Goal: Information Seeking & Learning: Check status

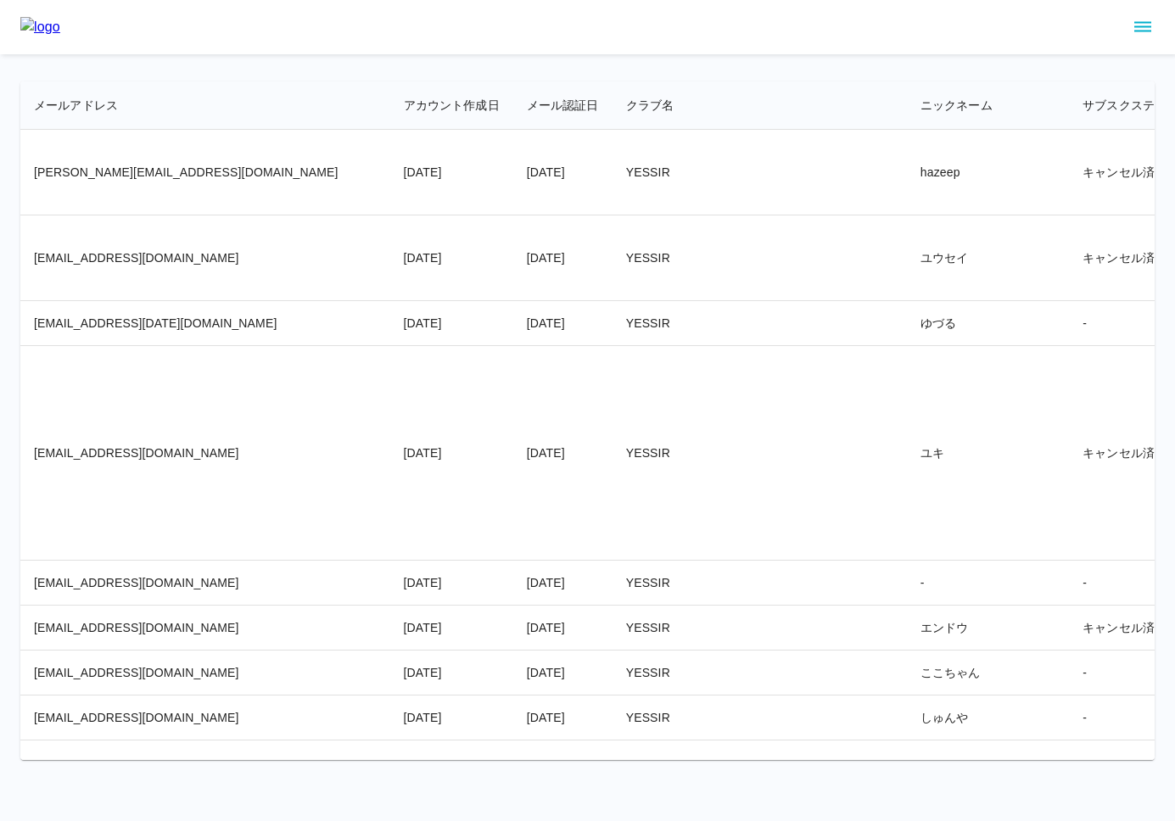
scroll to position [5999, 4536]
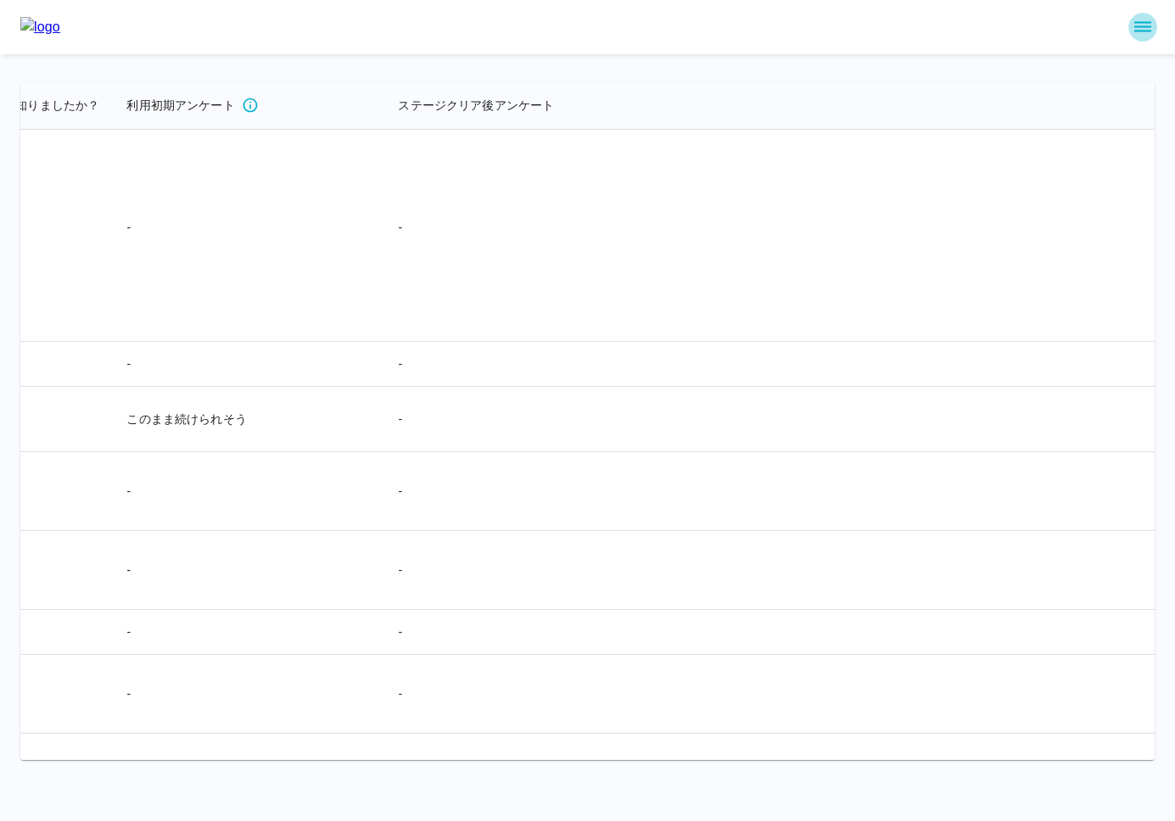
click at [1141, 25] on icon "sidemenu" at bounding box center [1142, 27] width 20 height 20
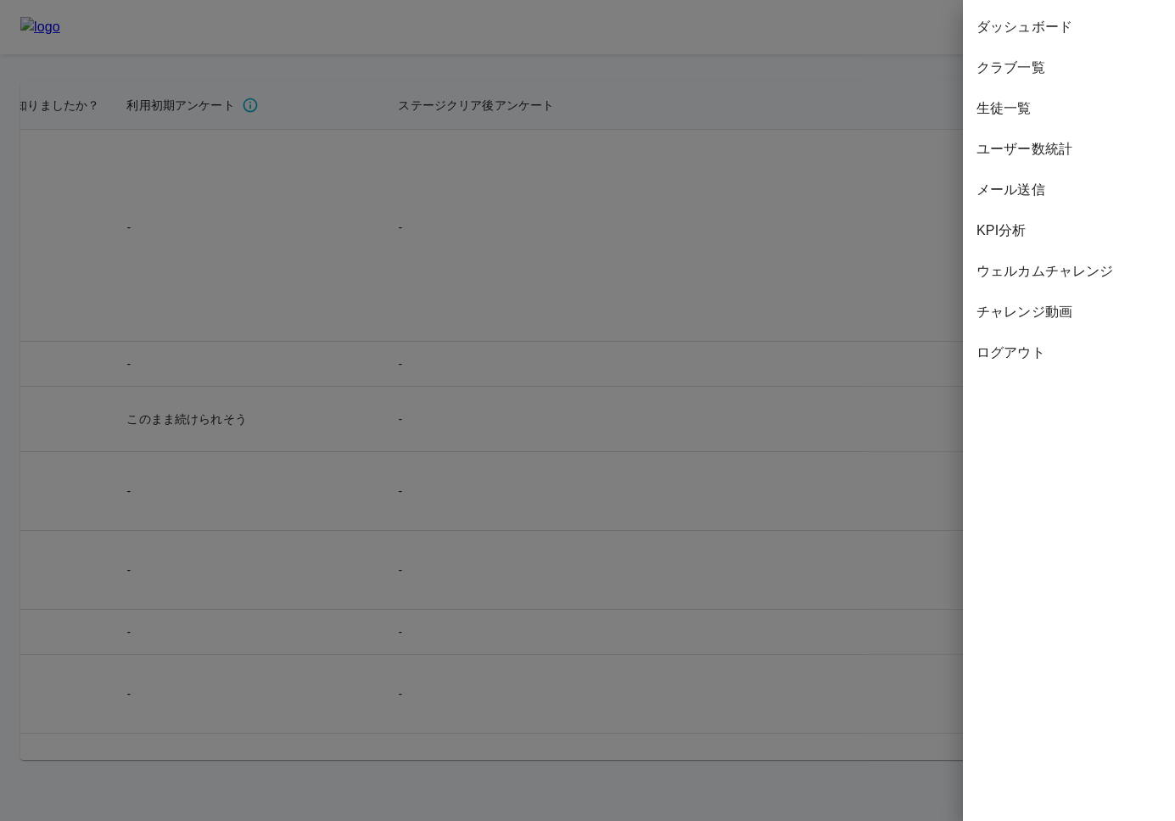
click at [1059, 19] on span "ダッシュボード" at bounding box center [1068, 27] width 185 height 20
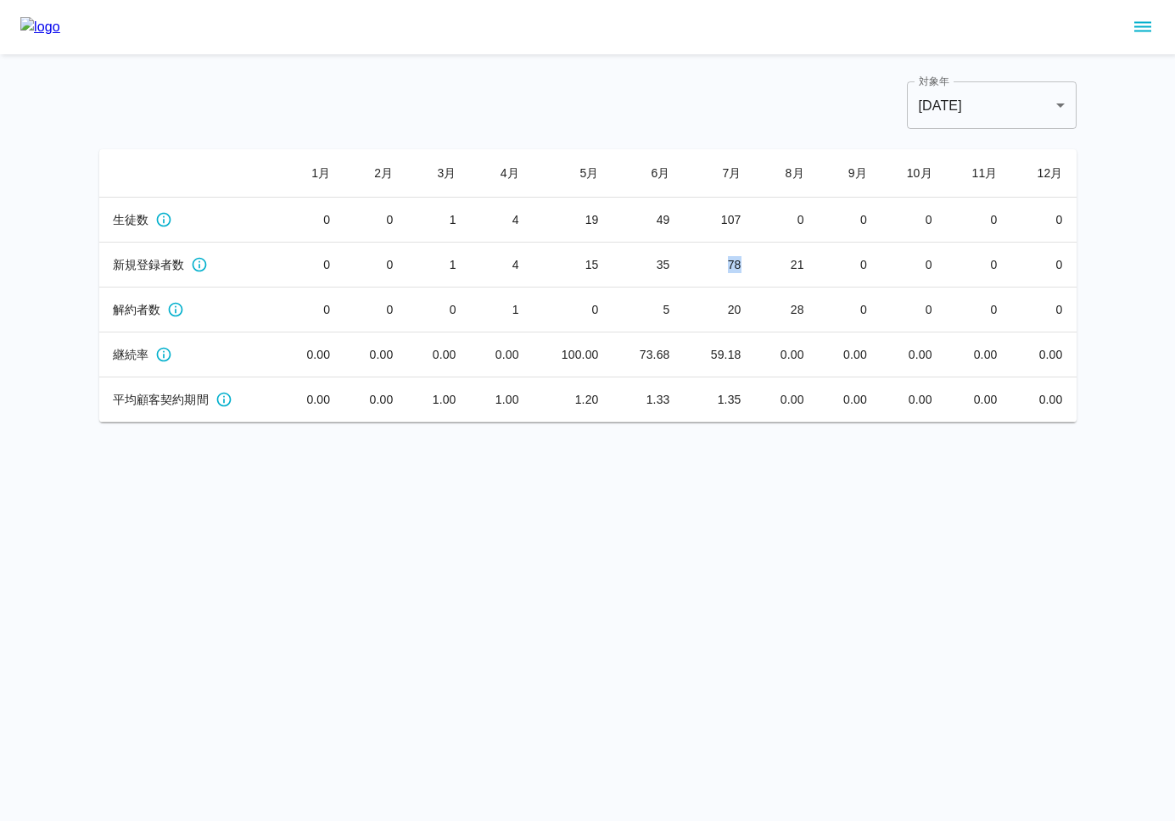
drag, startPoint x: 728, startPoint y: 263, endPoint x: 748, endPoint y: 262, distance: 20.4
click at [748, 262] on td "78" at bounding box center [719, 265] width 71 height 45
click at [718, 137] on div "対象年 [DATE] **** 対象年 1 月 2 月 3 月 4 月 5 月 6 月 7 月 8 月 9 月 10 月 11 月 12 月 生徒数 0 0 …" at bounding box center [587, 251] width 977 height 341
click at [640, 116] on div "対象年 [DATE] **** 対象年" at bounding box center [587, 105] width 977 height 48
click at [320, 84] on div "対象年 [DATE] **** 対象年" at bounding box center [587, 105] width 977 height 48
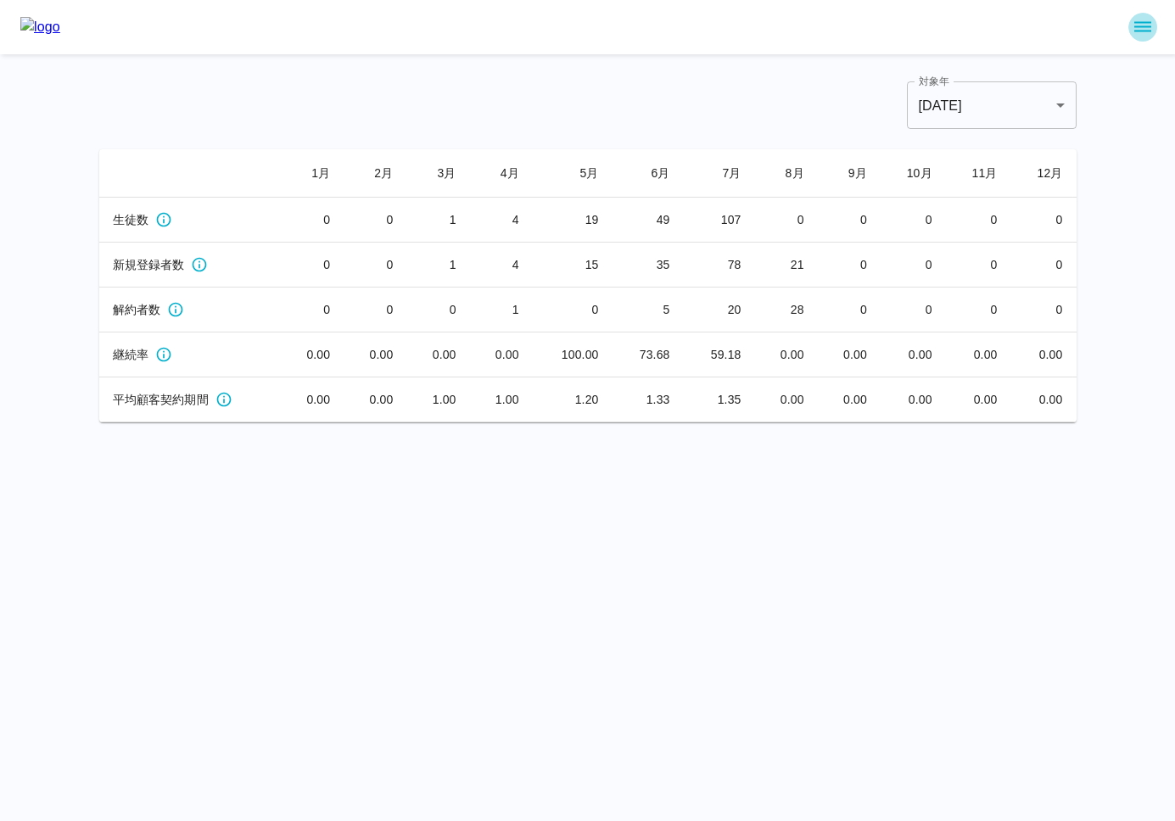
click at [1143, 29] on icon "sidemenu" at bounding box center [1142, 27] width 20 height 20
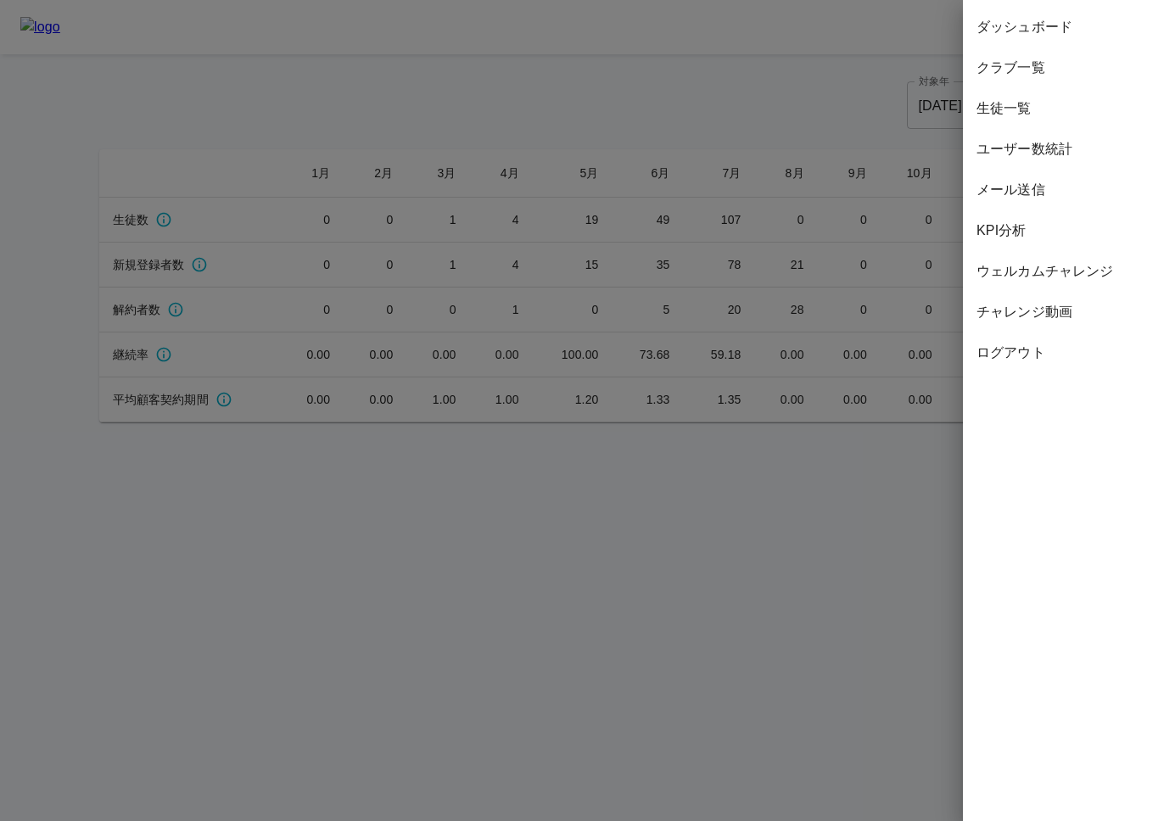
click at [1057, 150] on span "ユーザー数統計" at bounding box center [1068, 149] width 185 height 20
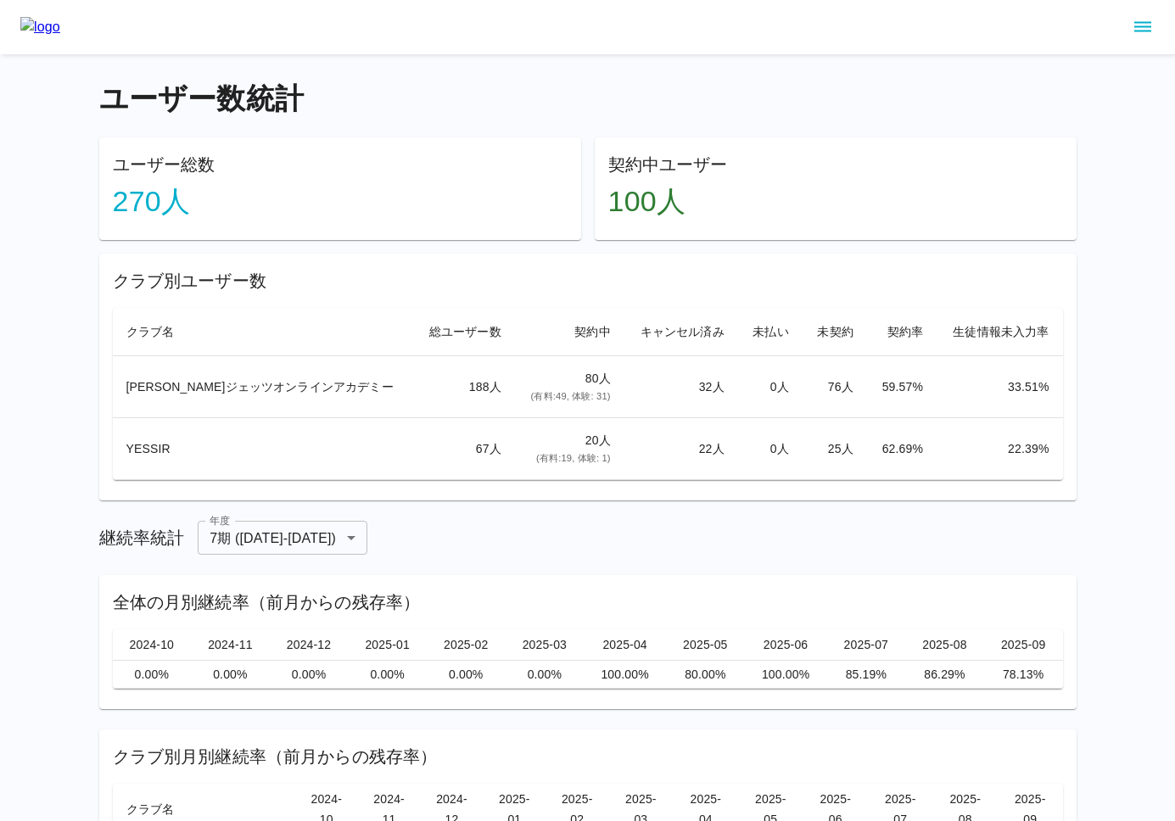
click at [454, 76] on main "ユーザー数統計 ユーザー総数 270 人 契約中ユーザー 100 人 クラブ別ユーザー数 クラブ名 総ユーザー数 契約中 キャンセル済み 未払い 未契約 契約…" at bounding box center [588, 528] width 1018 height 949
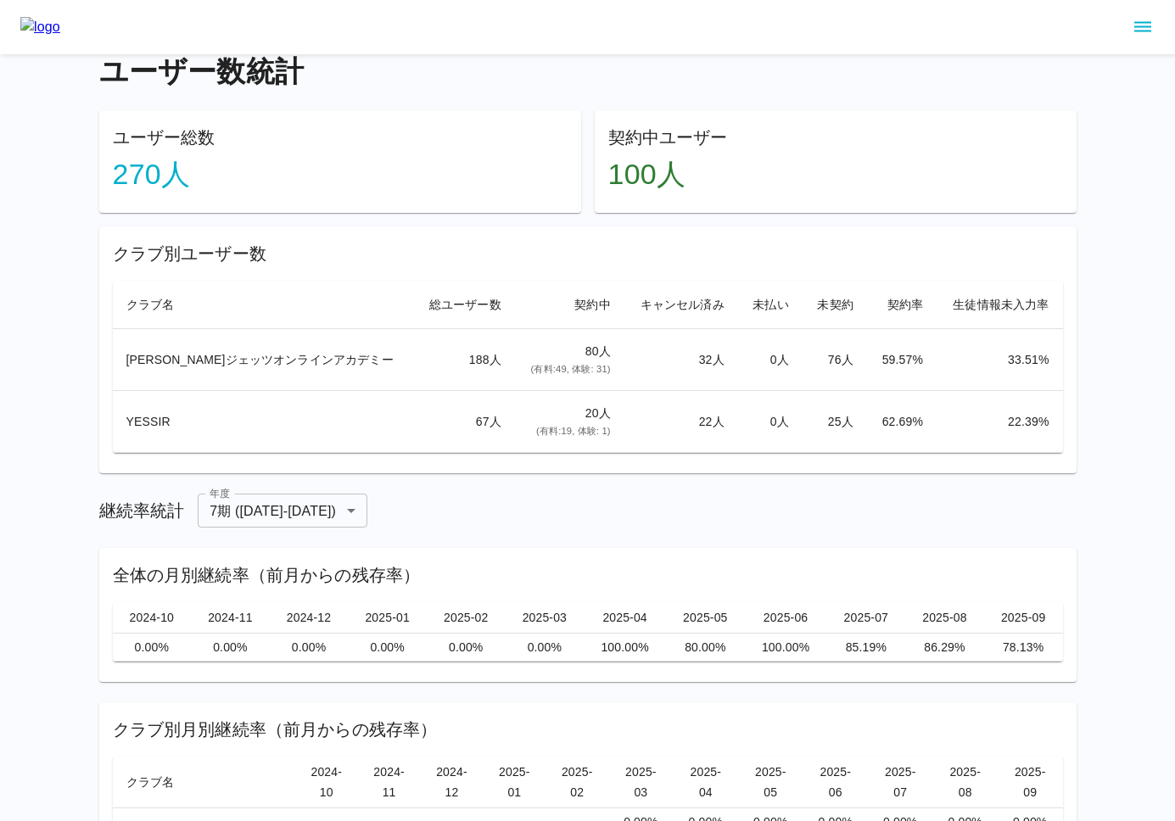
scroll to position [20, 0]
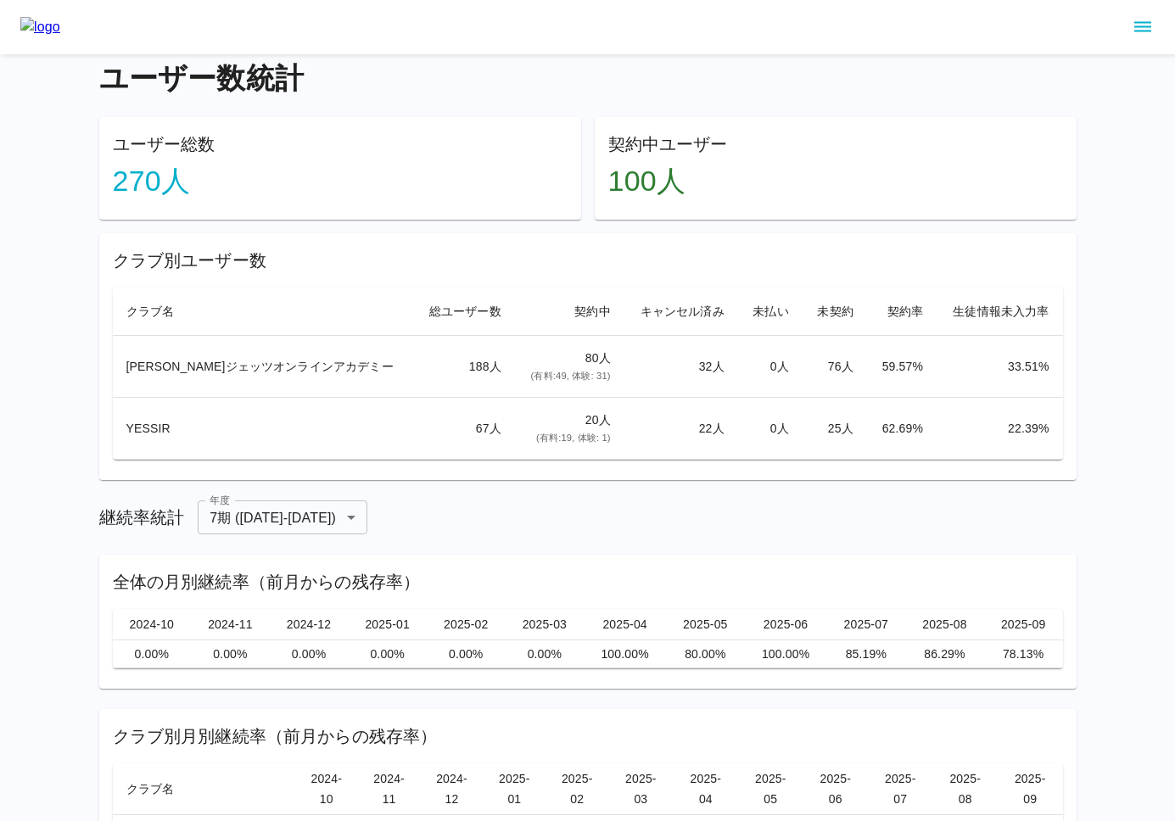
click at [388, 227] on div "ユーザー総数 270 人 契約中ユーザー 100 人 クラブ別ユーザー数 クラブ名 総ユーザー数 契約中 キャンセル済み 未払い 未契約 契約率 生徒情報未入…" at bounding box center [587, 298] width 977 height 363
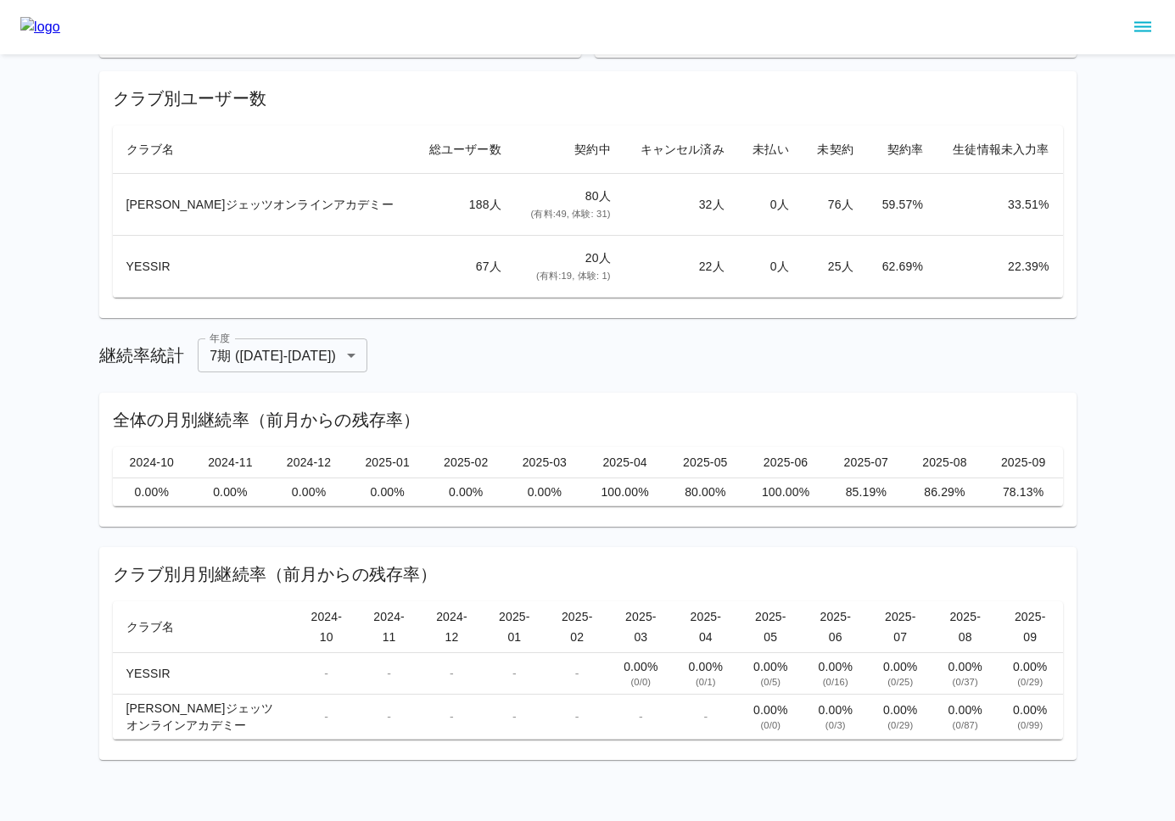
click at [88, 184] on main "ユーザー数統計 ユーザー総数 270 人 契約中ユーザー 100 人 クラブ別ユーザー数 クラブ名 総ユーザー数 契約中 キャンセル済み 未払い 未契約 契約…" at bounding box center [588, 346] width 1018 height 949
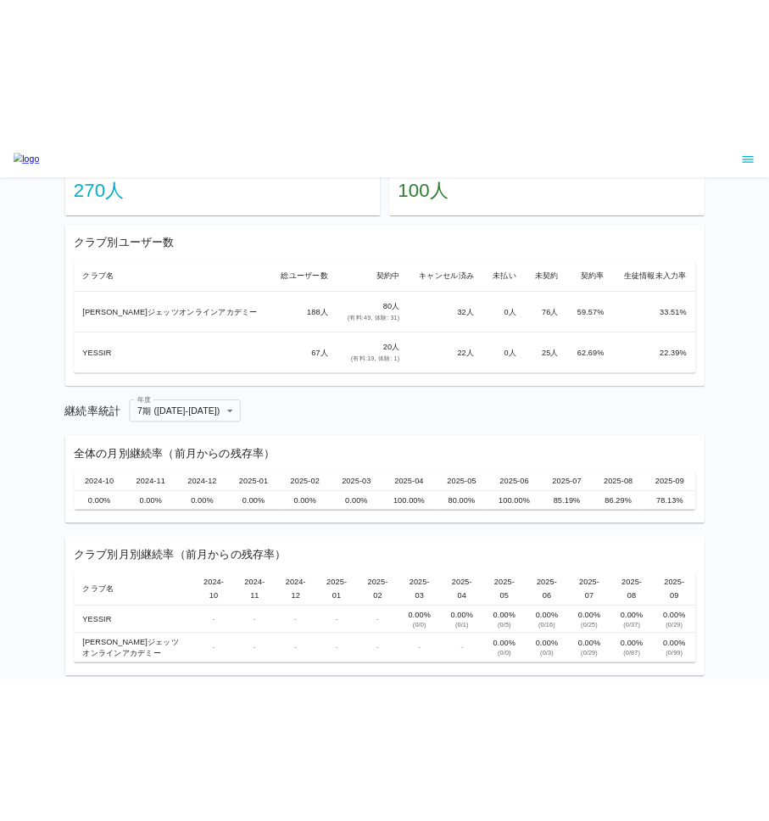
scroll to position [0, 0]
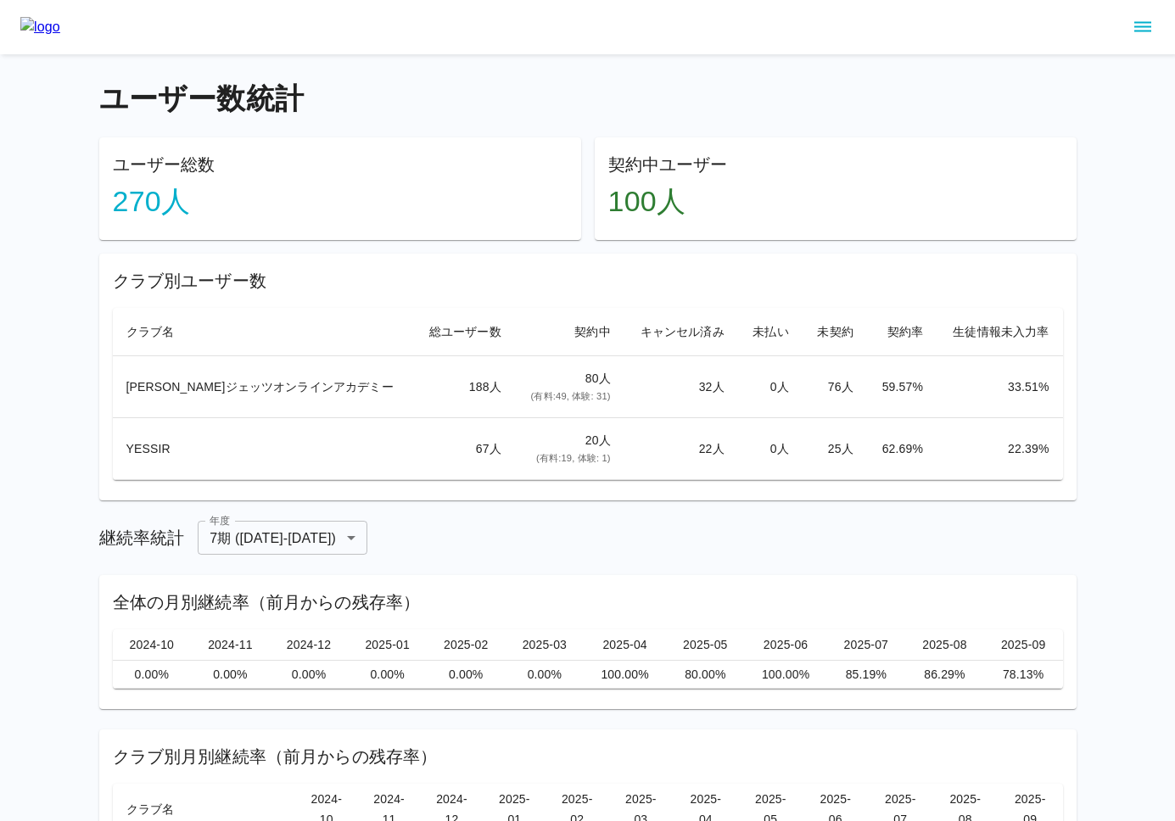
click at [1121, 378] on div "ユーザー数統計 ユーザー総数 270 人 契約中ユーザー 100 人 クラブ別ユーザー数 クラブ名 総ユーザー数 契約中 キャンセル済み 未払い 未契約 契約…" at bounding box center [587, 501] width 1175 height 1003
click at [478, 89] on h4 "ユーザー数統計" at bounding box center [587, 99] width 977 height 36
click at [529, 80] on main "ユーザー数統計 ユーザー総数 270 人 契約中ユーザー 100 人 クラブ別ユーザー数 クラブ名 総ユーザー数 契約中 キャンセル済み 未払い 未契約 契約…" at bounding box center [588, 528] width 1018 height 949
